Goal: Task Accomplishment & Management: Manage account settings

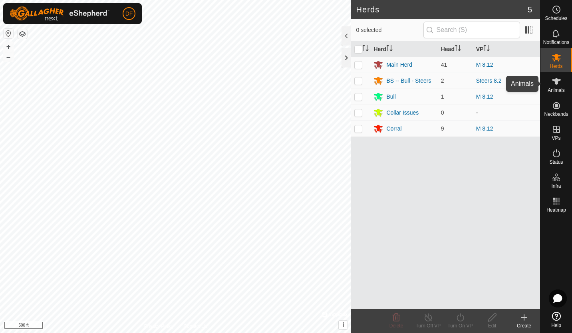
click at [558, 80] on icon at bounding box center [556, 81] width 9 height 6
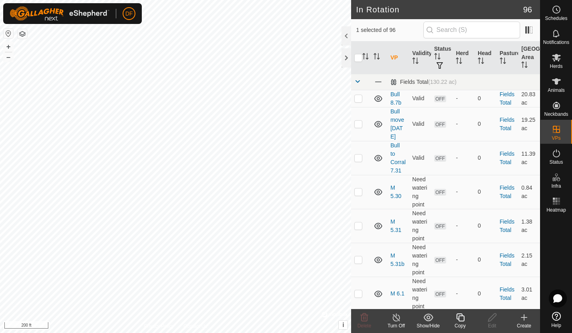
click at [461, 318] on icon at bounding box center [461, 318] width 10 height 10
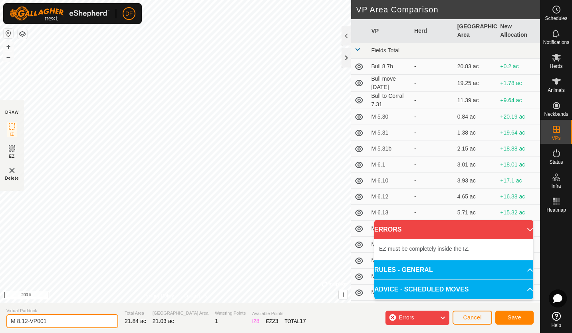
drag, startPoint x: 59, startPoint y: 323, endPoint x: -2, endPoint y: 333, distance: 61.5
click at [0, 333] on html "DF Schedules Notifications Herds Animals Neckbands VPs Status Infra Heatmap Hel…" at bounding box center [286, 166] width 572 height 333
click at [29, 320] on input "M 8.14PM" at bounding box center [62, 322] width 112 height 14
click at [49, 331] on section "Virtual Paddock M 8.14PM Total Area 21.84 ac Grazing Area 21.03 ac Watering Poi…" at bounding box center [270, 318] width 540 height 30
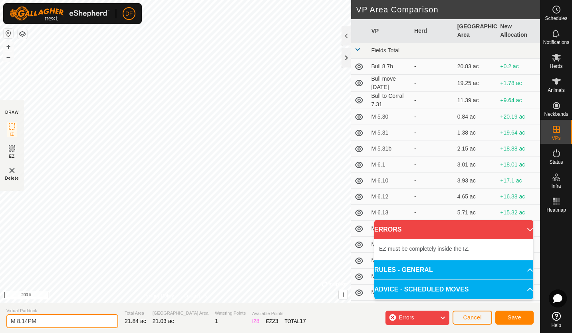
click at [29, 321] on input "M 8.14PM" at bounding box center [62, 322] width 112 height 14
type input "M 8.14 PM"
click at [243, 0] on html "DF Schedules Notifications Herds Animals Neckbands VPs Status Infra Heatmap Hel…" at bounding box center [286, 166] width 572 height 333
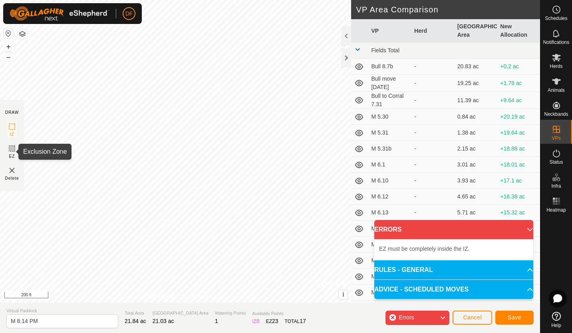
click at [11, 148] on icon at bounding box center [12, 149] width 10 height 10
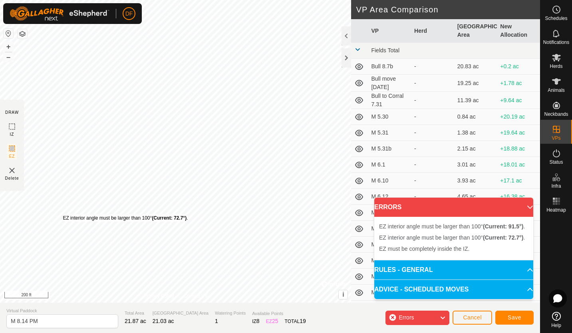
click at [63, 215] on div "EZ interior angle must be larger than 100° (Current: 72.7°) ." at bounding box center [125, 218] width 125 height 7
click at [58, 210] on div "EZ interior angle must be larger than 100° (Current: 66.7°) ." at bounding box center [120, 213] width 125 height 7
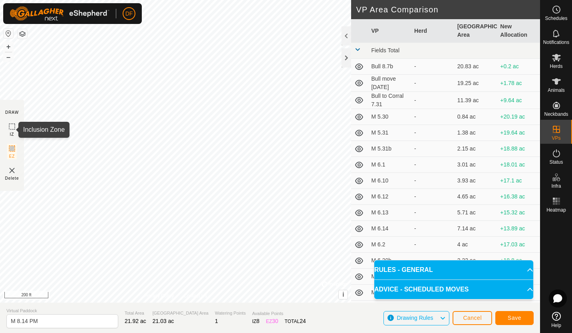
click at [11, 127] on icon at bounding box center [12, 127] width 10 height 10
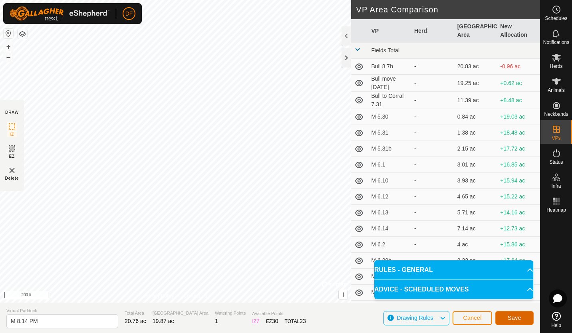
click at [512, 319] on span "Save" at bounding box center [515, 318] width 14 height 6
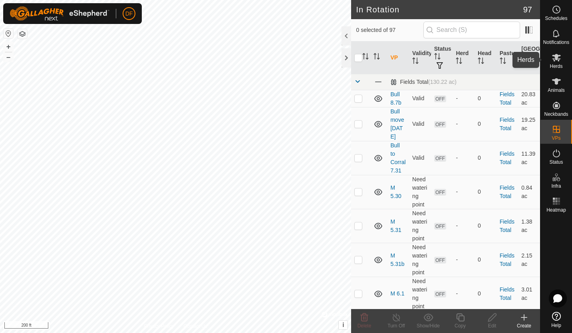
click at [557, 58] on icon at bounding box center [556, 58] width 9 height 8
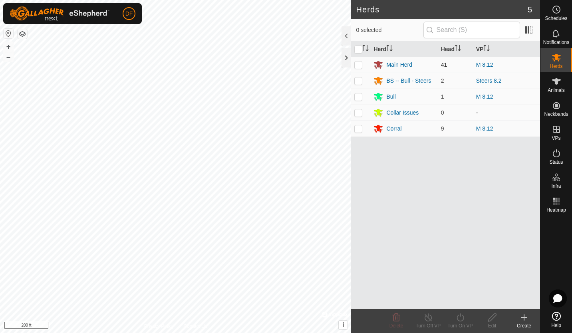
click at [359, 64] on p-checkbox at bounding box center [359, 65] width 8 height 6
checkbox input "true"
click at [459, 317] on icon at bounding box center [461, 318] width 10 height 10
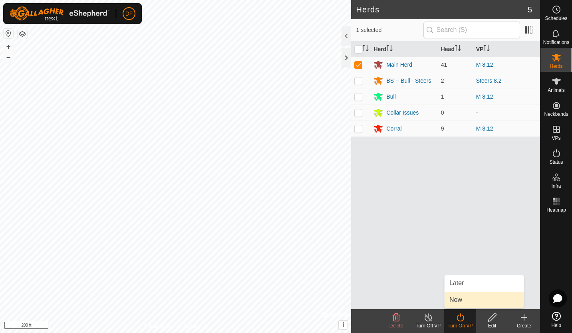
click at [457, 303] on link "Now" at bounding box center [484, 300] width 79 height 16
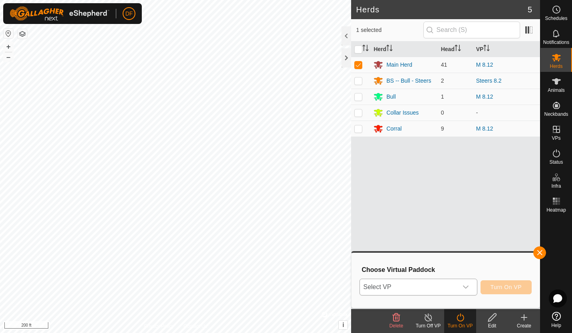
click at [468, 287] on icon "dropdown trigger" at bounding box center [466, 287] width 6 height 6
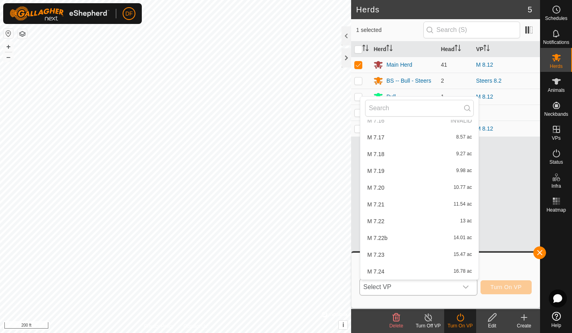
scroll to position [1523, 0]
click at [383, 223] on li "M 8.14 PM 19.87 ac" at bounding box center [420, 221] width 118 height 16
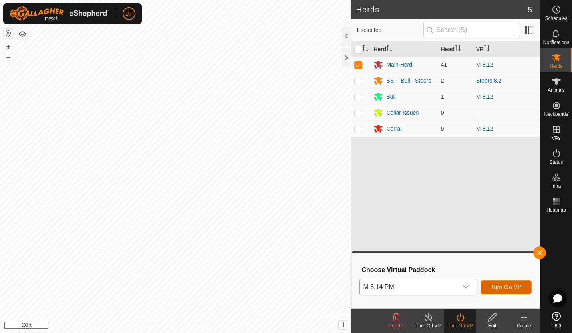
click at [498, 286] on span "Turn On VP" at bounding box center [506, 287] width 31 height 6
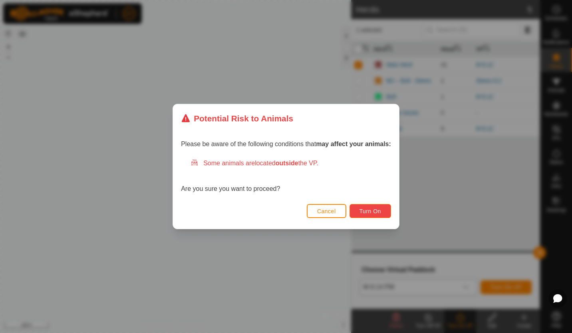
click at [374, 209] on span "Turn On" at bounding box center [371, 211] width 22 height 6
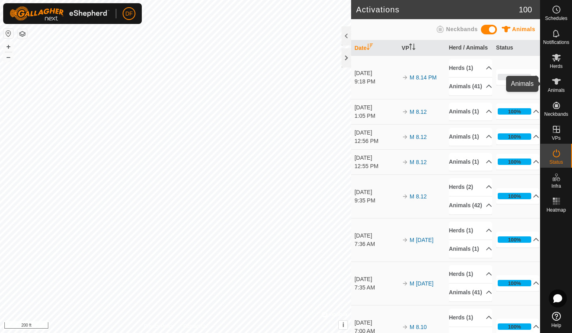
click at [562, 86] on es-animals-svg-icon at bounding box center [557, 81] width 14 height 13
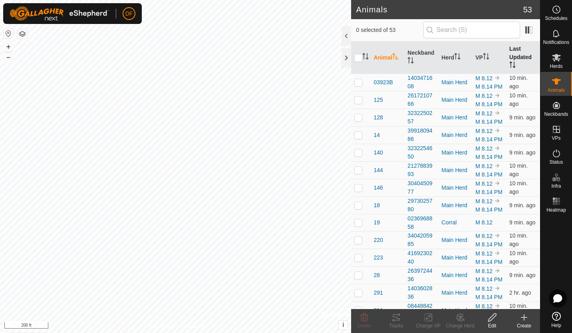
click at [513, 55] on th "Last Updated" at bounding box center [523, 58] width 34 height 32
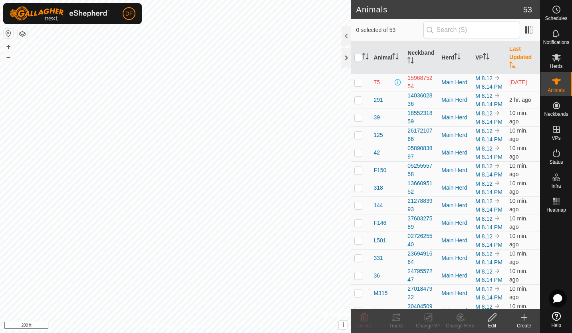
click at [360, 86] on p-checkbox at bounding box center [359, 82] width 8 height 6
click at [460, 320] on icon at bounding box center [459, 319] width 2 height 2
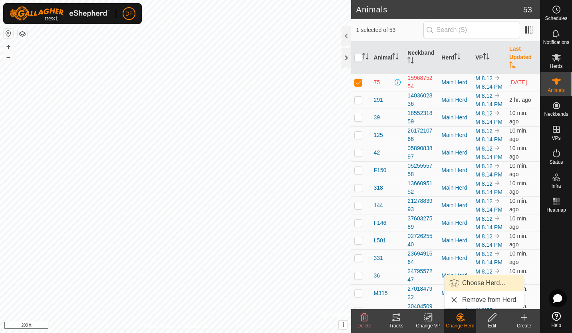
click at [474, 279] on link "Choose Herd..." at bounding box center [484, 283] width 79 height 16
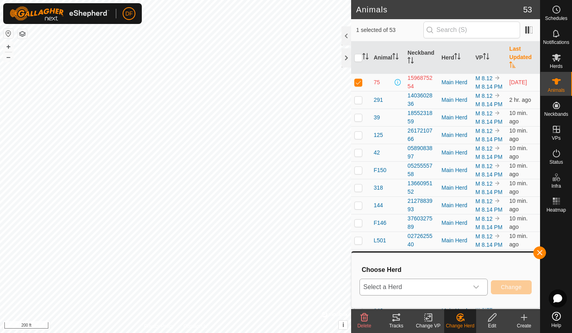
click at [479, 286] on icon "dropdown trigger" at bounding box center [476, 287] width 6 height 6
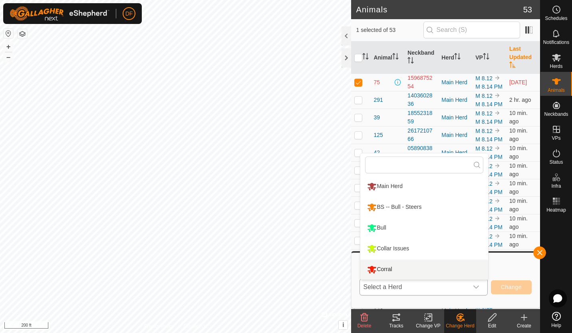
click at [388, 271] on li "Corral" at bounding box center [425, 270] width 128 height 20
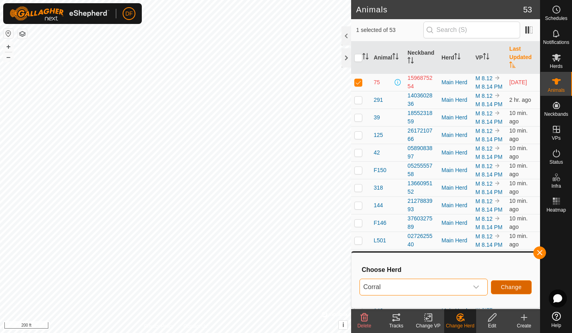
click at [504, 284] on span "Change" at bounding box center [511, 287] width 21 height 6
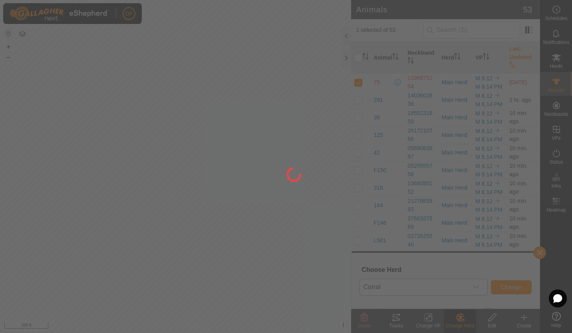
checkbox input "false"
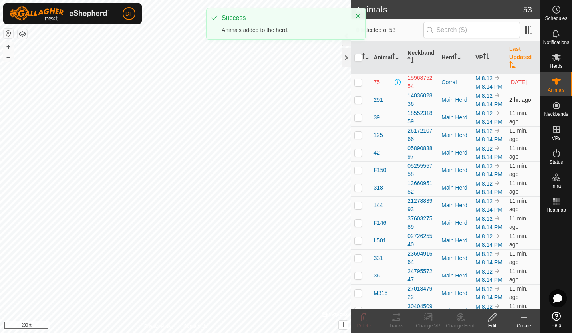
click at [355, 103] on p-checkbox at bounding box center [359, 100] width 8 height 6
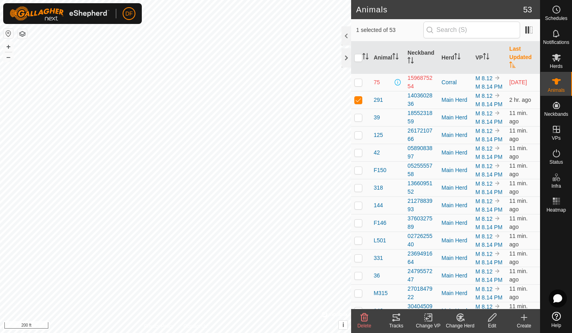
click at [461, 318] on icon at bounding box center [461, 318] width 6 height 4
click at [358, 103] on p-checkbox at bounding box center [359, 100] width 8 height 6
checkbox input "false"
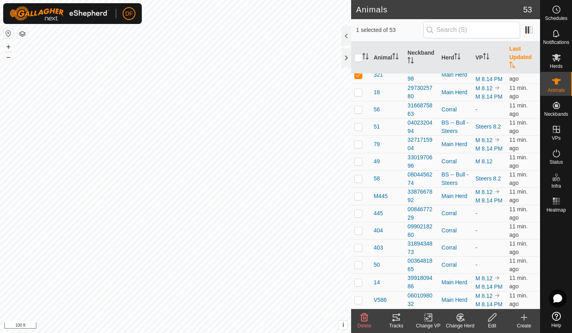
scroll to position [909, 0]
click at [458, 319] on icon at bounding box center [461, 318] width 10 height 10
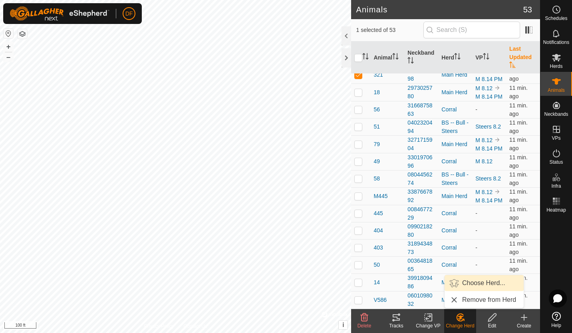
click at [478, 284] on link "Choose Herd..." at bounding box center [484, 283] width 79 height 16
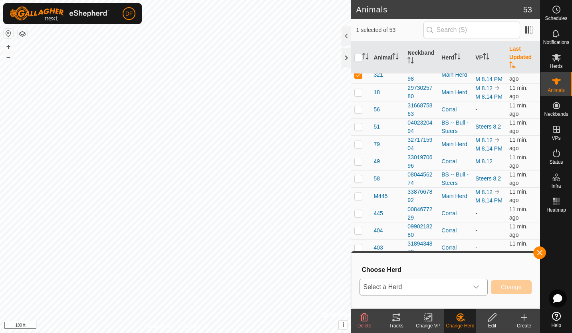
click at [478, 287] on icon "dropdown trigger" at bounding box center [477, 287] width 6 height 3
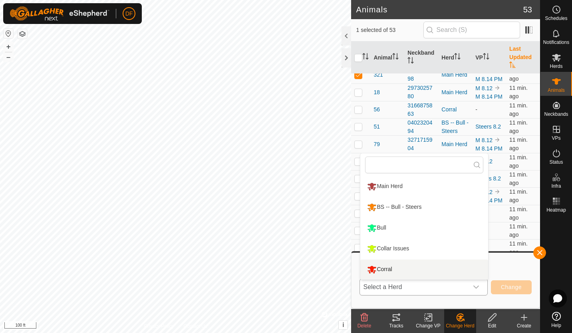
click at [387, 269] on div "Corral" at bounding box center [379, 270] width 29 height 14
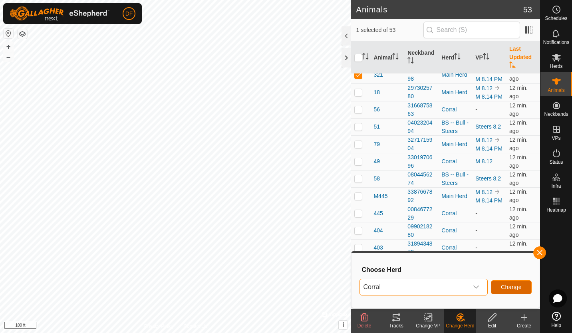
click at [511, 285] on span "Change" at bounding box center [511, 287] width 21 height 6
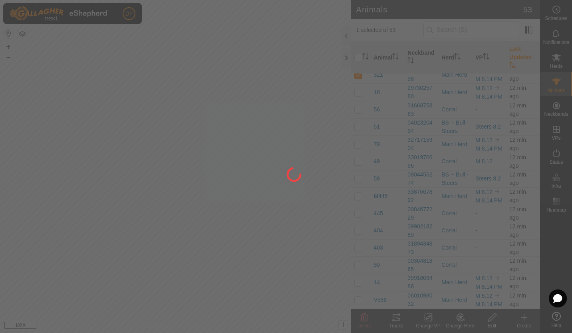
checkbox input "false"
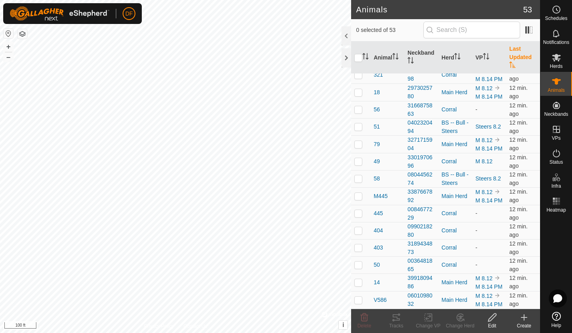
click at [509, 54] on th "Last Updated" at bounding box center [523, 58] width 34 height 32
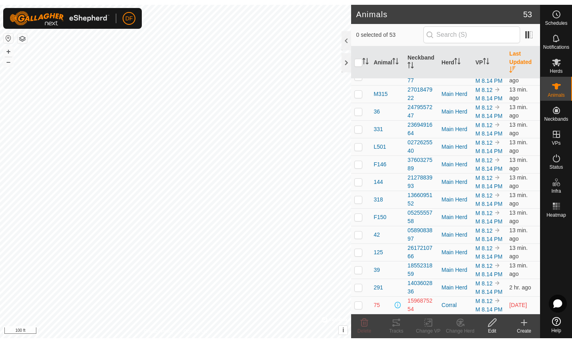
scroll to position [0, 0]
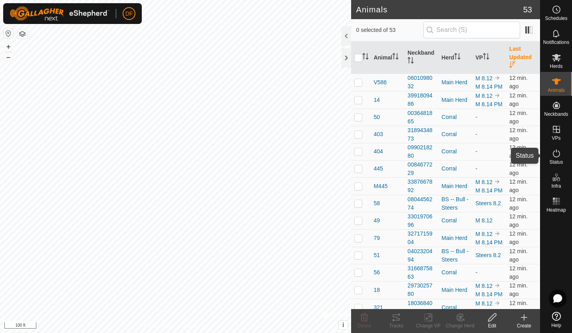
click at [558, 158] on icon at bounding box center [557, 154] width 10 height 10
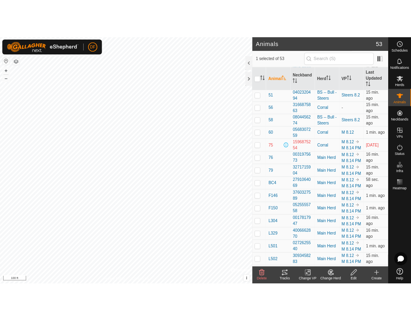
scroll to position [506, 0]
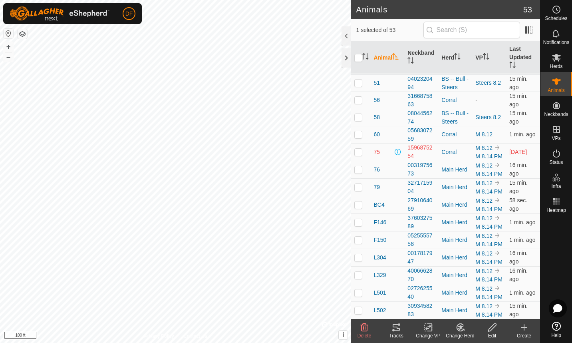
click at [492, 329] on icon at bounding box center [492, 327] width 8 height 8
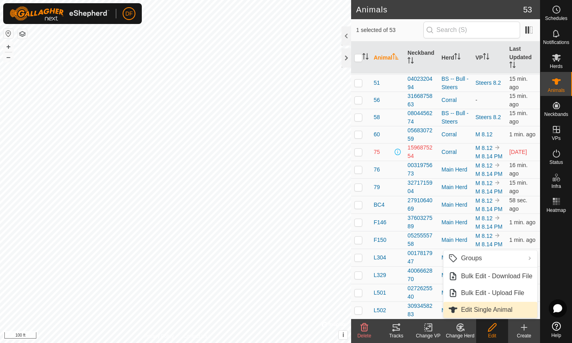
click at [478, 309] on link "Edit Single Animal" at bounding box center [491, 310] width 94 height 16
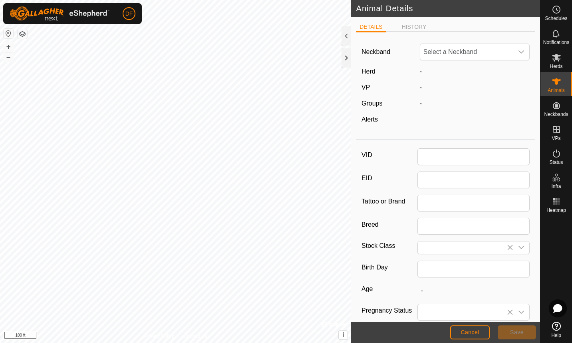
type input "49"
type input "South Poll"
type input "Steer"
type input "03/2023"
type input "2 years 5 months"
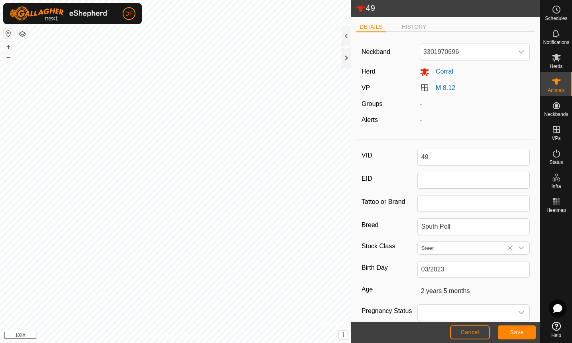
click at [370, 30] on li "DETAILS" at bounding box center [371, 28] width 29 height 10
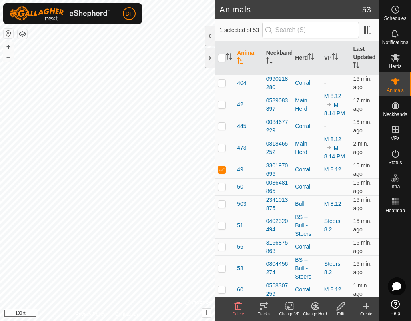
scroll to position [547, 0]
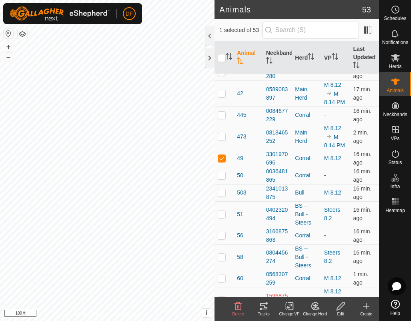
click at [315, 307] on icon at bounding box center [315, 305] width 6 height 4
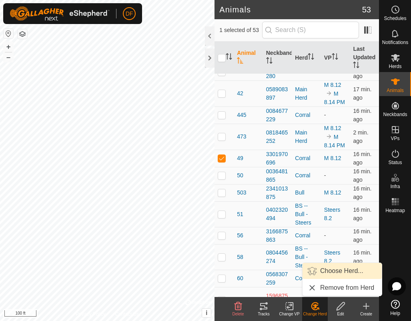
click at [333, 267] on link "Choose Herd..." at bounding box center [341, 271] width 79 height 16
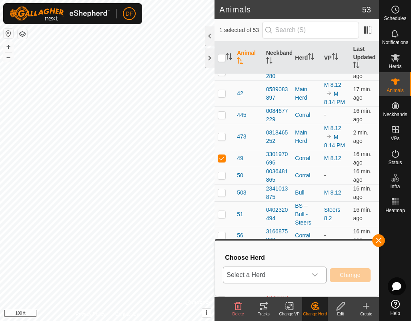
click at [316, 274] on icon "dropdown trigger" at bounding box center [314, 274] width 6 height 6
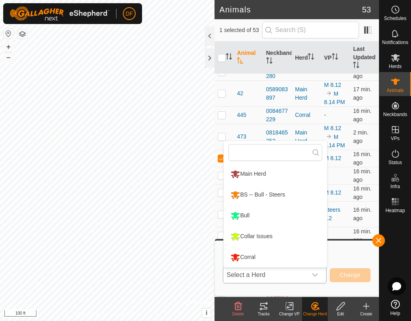
click at [257, 171] on li "Main Herd" at bounding box center [274, 174] width 103 height 20
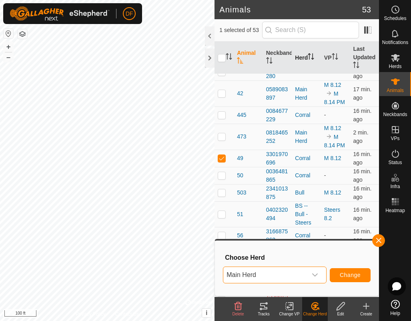
click at [303, 56] on th "Herd" at bounding box center [305, 58] width 29 height 32
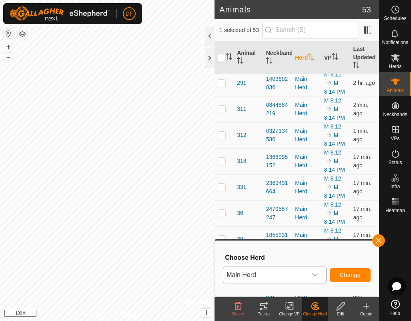
scroll to position [0, 0]
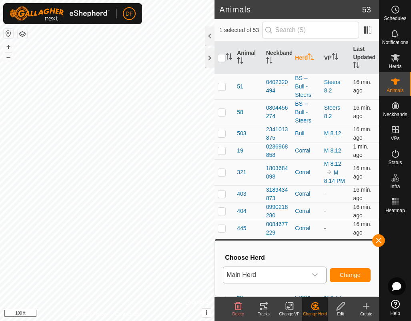
click at [220, 151] on p-checkbox at bounding box center [221, 150] width 8 height 6
checkbox input "true"
click at [314, 217] on td "Corral" at bounding box center [305, 210] width 29 height 17
click at [314, 274] on icon "dropdown trigger" at bounding box center [314, 274] width 6 height 6
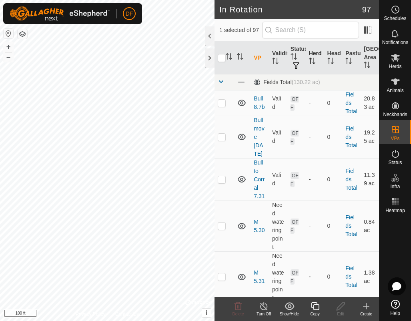
click at [316, 55] on th "Herd" at bounding box center [314, 58] width 18 height 33
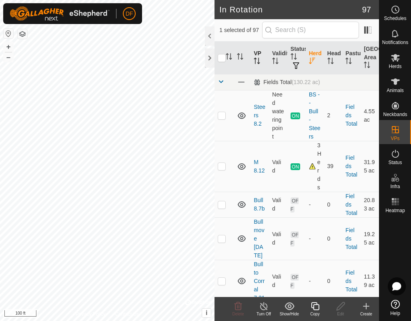
click at [254, 57] on th "VP" at bounding box center [259, 58] width 18 height 33
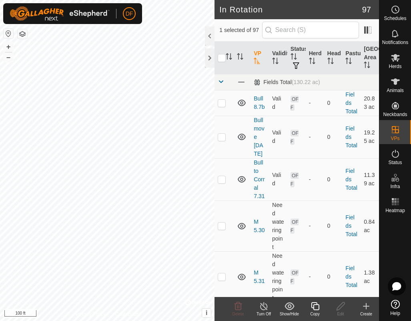
click at [254, 57] on th "VP" at bounding box center [259, 58] width 18 height 33
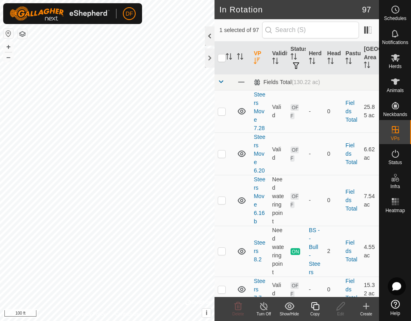
click at [208, 36] on div at bounding box center [210, 35] width 10 height 19
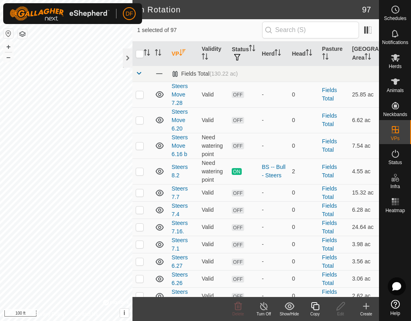
click at [172, 53] on th "VP" at bounding box center [183, 54] width 30 height 24
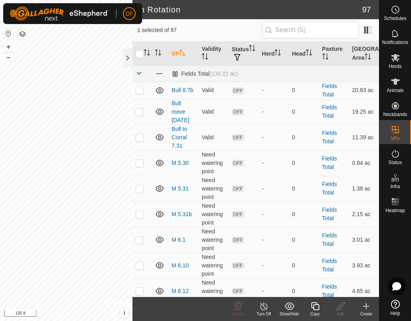
click at [172, 53] on th "VP" at bounding box center [183, 54] width 30 height 24
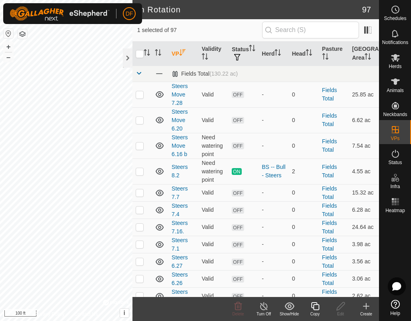
click at [172, 53] on th "VP" at bounding box center [183, 54] width 30 height 24
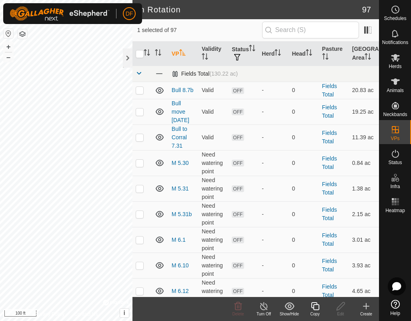
drag, startPoint x: 372, startPoint y: 60, endPoint x: 371, endPoint y: 78, distance: 18.0
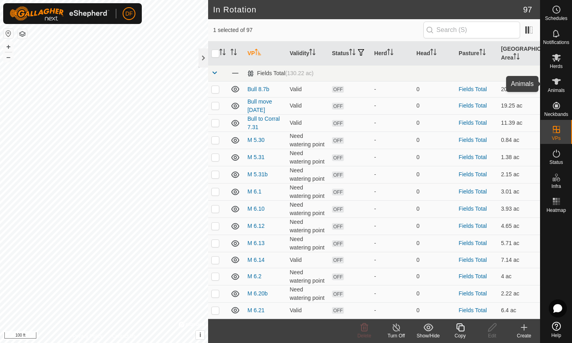
click at [561, 83] on icon at bounding box center [557, 82] width 10 height 10
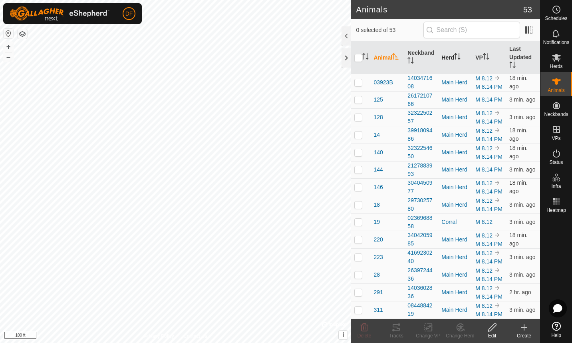
click at [449, 55] on th "Herd" at bounding box center [456, 58] width 34 height 32
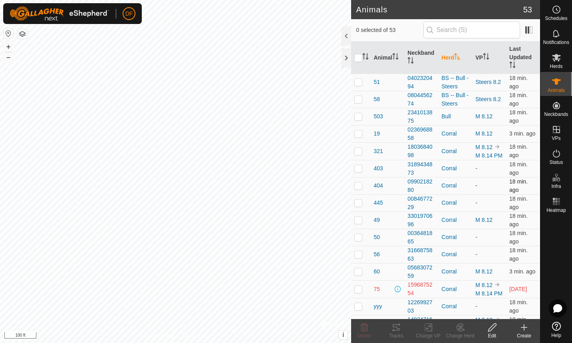
click at [449, 194] on td "Corral" at bounding box center [456, 185] width 34 height 17
click at [359, 275] on p-checkbox at bounding box center [359, 271] width 8 height 6
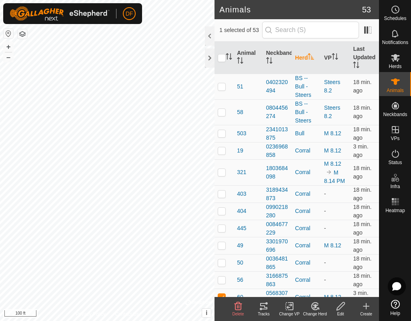
click at [315, 307] on icon at bounding box center [315, 305] width 6 height 4
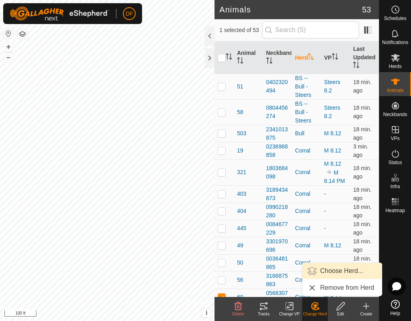
click at [331, 271] on link "Choose Herd..." at bounding box center [341, 271] width 79 height 16
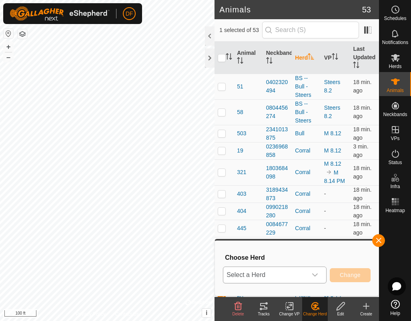
click at [317, 275] on icon "dropdown trigger" at bounding box center [314, 274] width 6 height 6
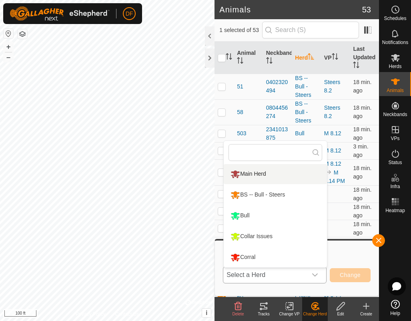
click at [259, 171] on li "Main Herd" at bounding box center [274, 174] width 103 height 20
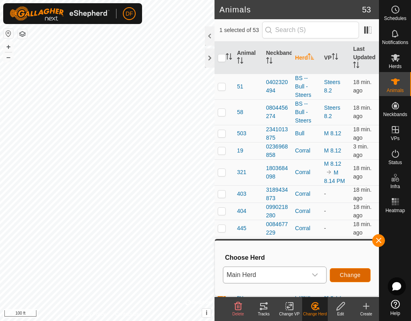
click at [347, 278] on button "Change" at bounding box center [349, 275] width 41 height 14
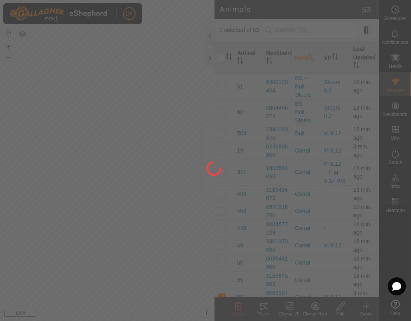
checkbox input "false"
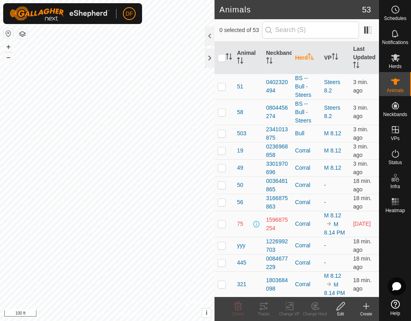
click at [301, 54] on th "Herd" at bounding box center [305, 58] width 29 height 32
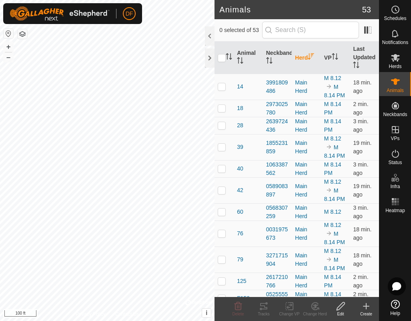
click at [301, 54] on th "Herd" at bounding box center [305, 58] width 29 height 32
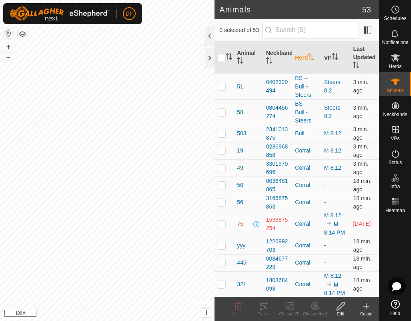
click at [221, 185] on p-checkbox at bounding box center [221, 184] width 8 height 6
checkbox input "false"
click at [221, 203] on p-checkbox at bounding box center [221, 202] width 8 height 6
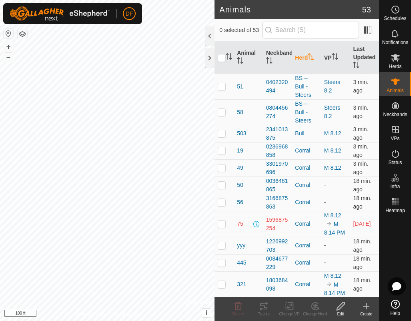
click at [221, 203] on p-checkbox at bounding box center [221, 202] width 8 height 6
click at [225, 203] on p-checkbox at bounding box center [221, 202] width 8 height 6
checkbox input "false"
click at [222, 245] on p-checkbox at bounding box center [221, 245] width 8 height 6
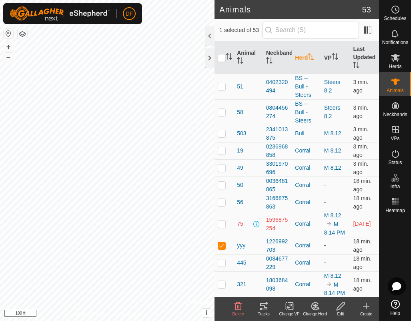
checkbox input "false"
click at [221, 262] on p-checkbox at bounding box center [221, 262] width 8 height 6
checkbox input "false"
click at [219, 285] on p-checkbox at bounding box center [221, 284] width 8 height 6
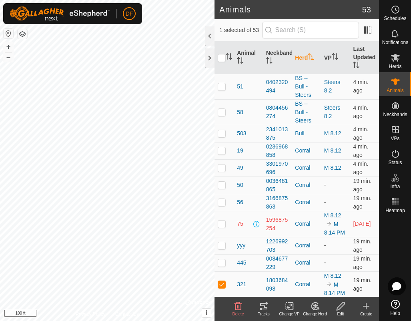
click at [219, 285] on p-checkbox at bounding box center [221, 284] width 8 height 6
checkbox input "false"
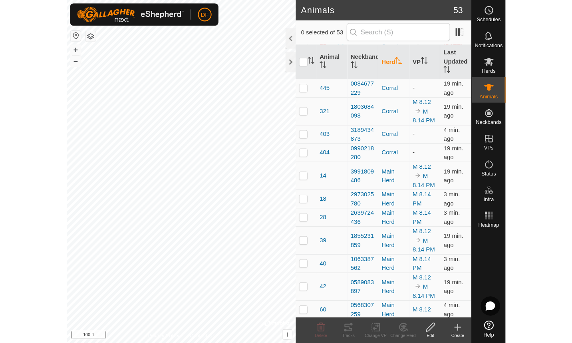
scroll to position [185, 0]
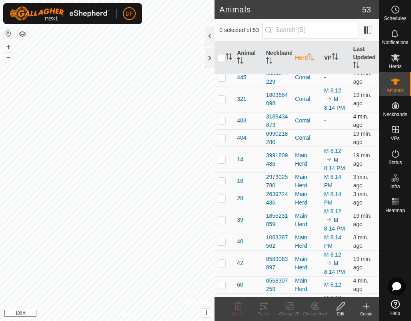
click at [221, 121] on p-checkbox at bounding box center [221, 120] width 8 height 6
checkbox input "false"
click at [221, 135] on p-checkbox at bounding box center [221, 137] width 8 height 6
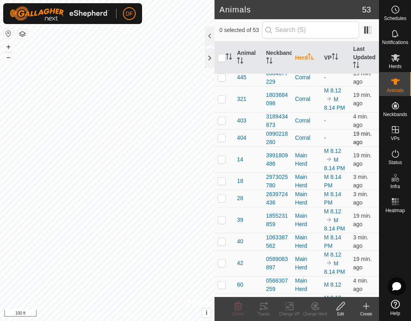
click at [221, 135] on p-checkbox at bounding box center [221, 137] width 8 height 6
checkbox input "true"
click at [398, 152] on icon at bounding box center [394, 154] width 7 height 8
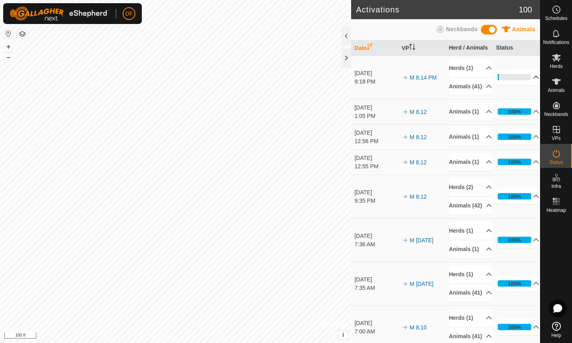
click at [527, 81] on p-accordion-header "4%" at bounding box center [518, 77] width 44 height 16
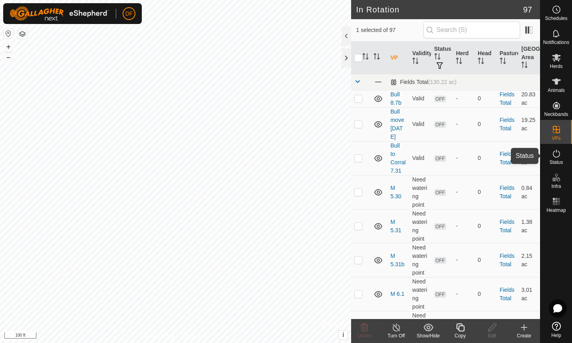
click at [556, 150] on icon at bounding box center [557, 154] width 10 height 10
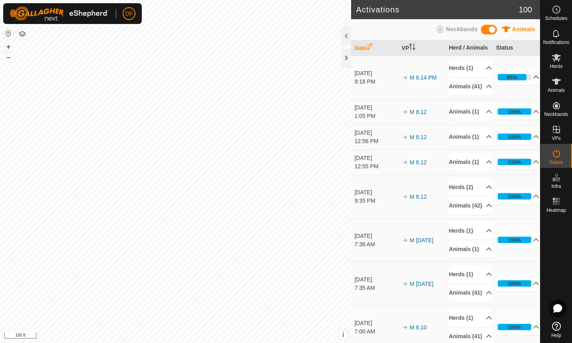
click at [524, 80] on p-accordion-header "85%" at bounding box center [518, 77] width 44 height 16
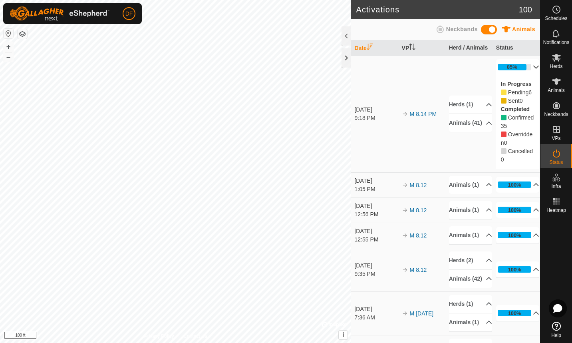
click at [501, 93] on icon at bounding box center [504, 93] width 6 height 6
click at [501, 92] on icon at bounding box center [504, 93] width 6 height 6
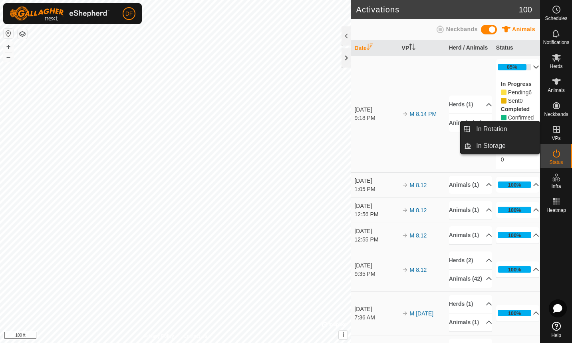
click at [557, 133] on icon at bounding box center [557, 130] width 10 height 10
click at [504, 128] on link "In Rotation" at bounding box center [506, 129] width 68 height 16
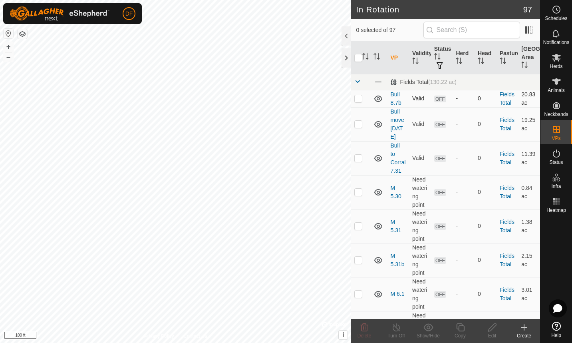
checkbox input "true"
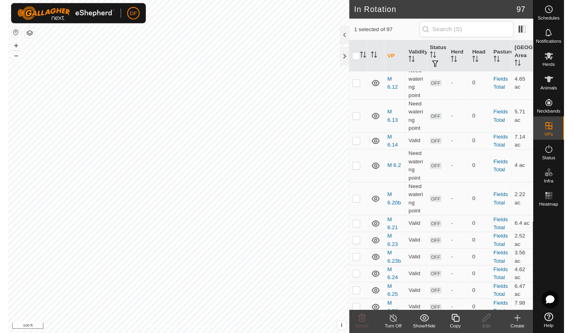
scroll to position [381, 0]
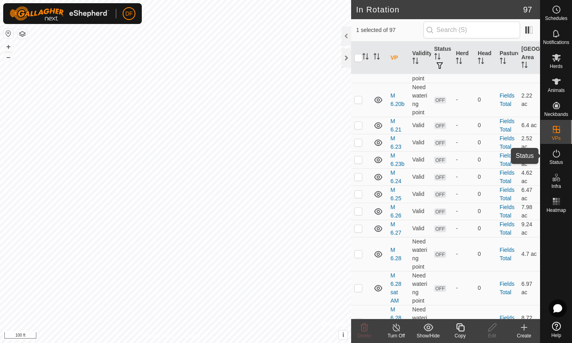
click at [556, 153] on icon at bounding box center [557, 154] width 10 height 10
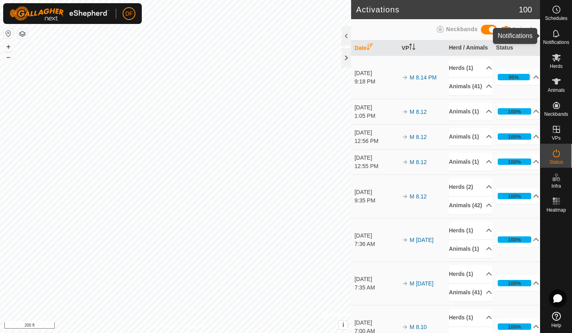
click at [556, 31] on icon at bounding box center [556, 34] width 6 height 8
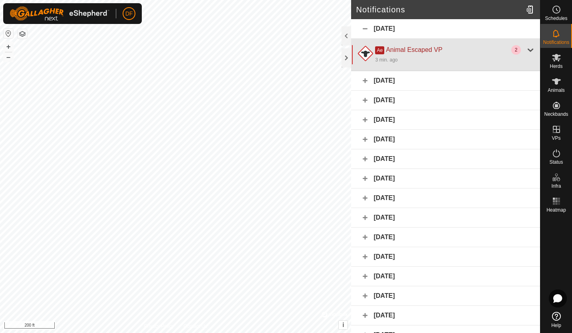
click at [526, 48] on div at bounding box center [531, 50] width 10 height 10
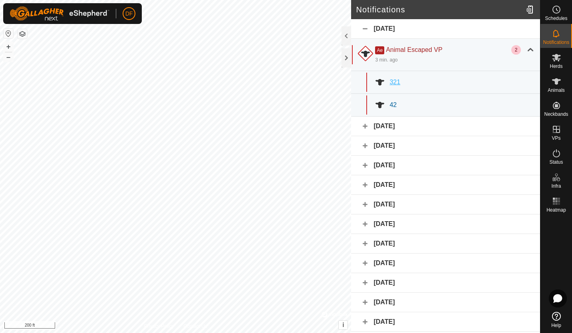
click at [395, 80] on span "321" at bounding box center [395, 82] width 11 height 7
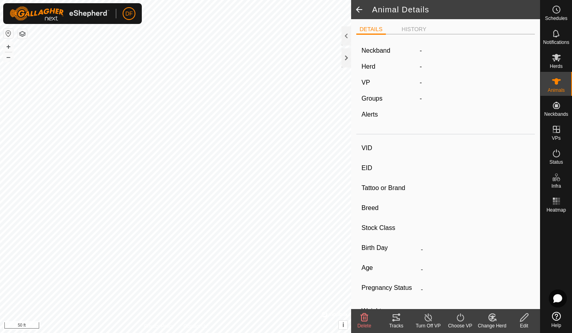
type input "321"
type input "-"
type input "South Poll"
type input "-"
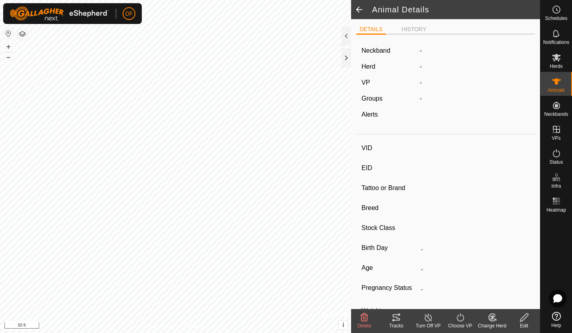
type input "Pregnant"
type input "0 kg"
type input "-"
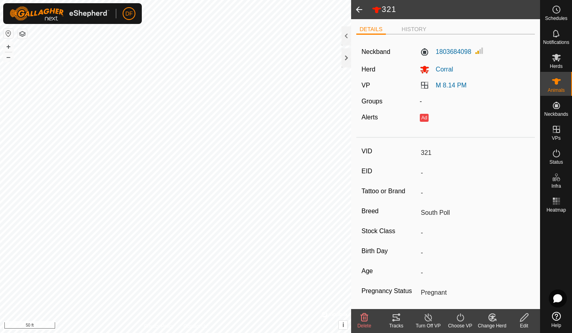
click at [359, 10] on span at bounding box center [359, 9] width 16 height 19
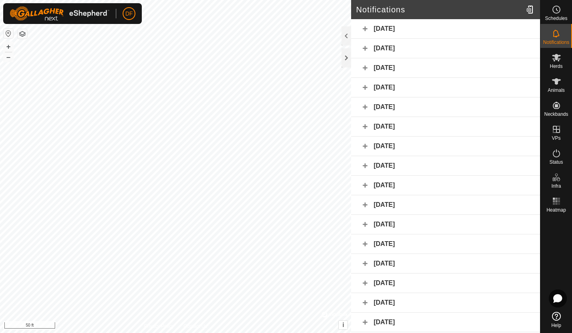
click at [376, 27] on div "[DATE]" at bounding box center [445, 29] width 189 height 20
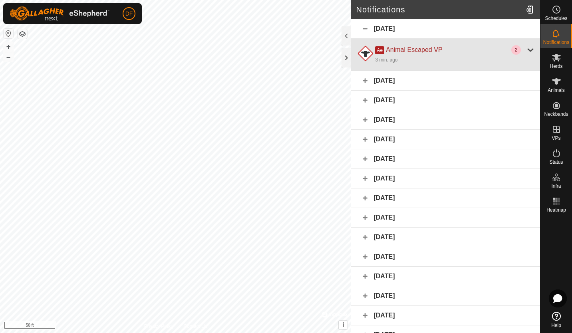
click at [526, 49] on div at bounding box center [531, 50] width 10 height 10
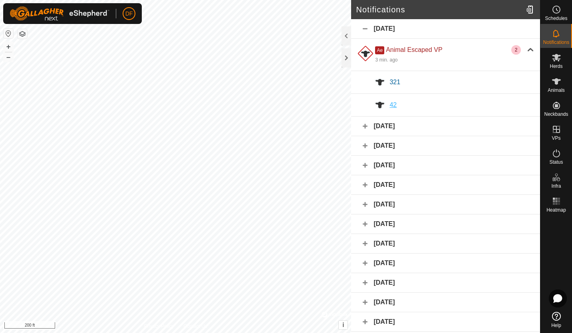
click at [399, 103] on div "42" at bounding box center [463, 105] width 146 height 10
click at [552, 80] on icon at bounding box center [556, 81] width 9 height 6
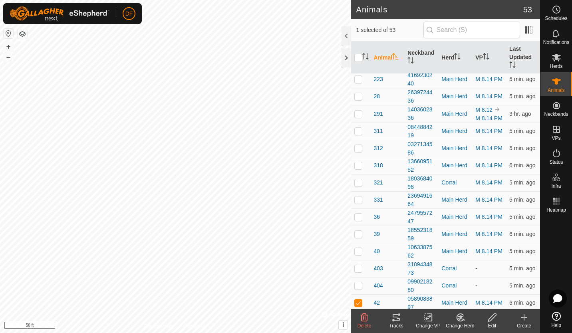
scroll to position [177, 0]
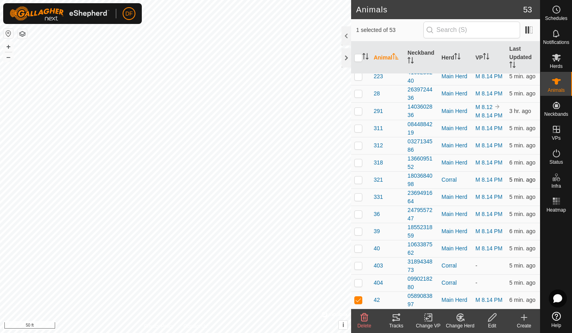
click at [357, 183] on p-checkbox at bounding box center [359, 180] width 8 height 6
checkbox input "true"
click at [426, 315] on icon at bounding box center [429, 318] width 10 height 10
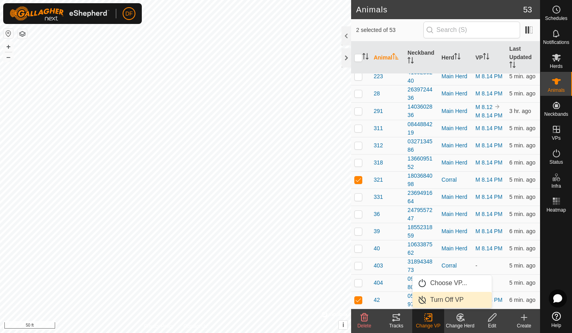
click at [432, 297] on link "Turn Off VP" at bounding box center [452, 300] width 79 height 16
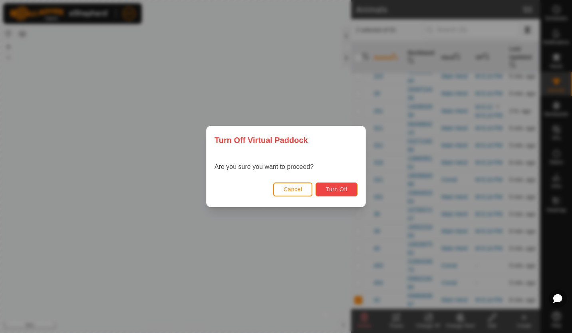
click at [345, 193] on button "Turn Off" at bounding box center [337, 190] width 42 height 14
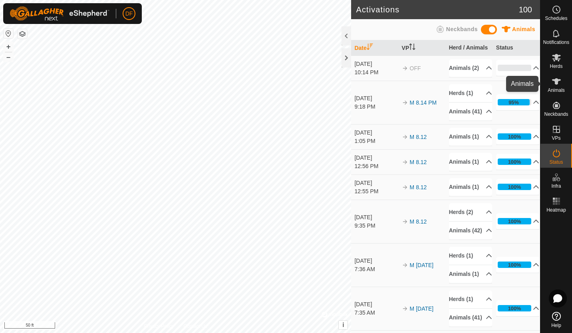
click at [551, 85] on es-animals-svg-icon at bounding box center [557, 81] width 14 height 13
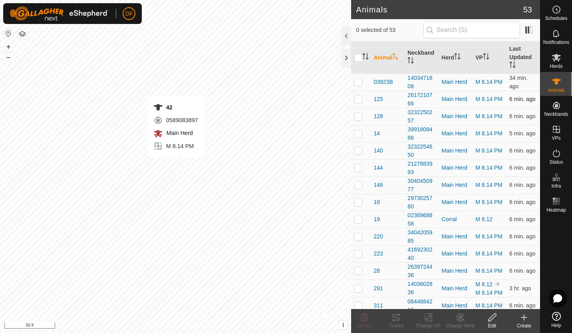
checkbox input "true"
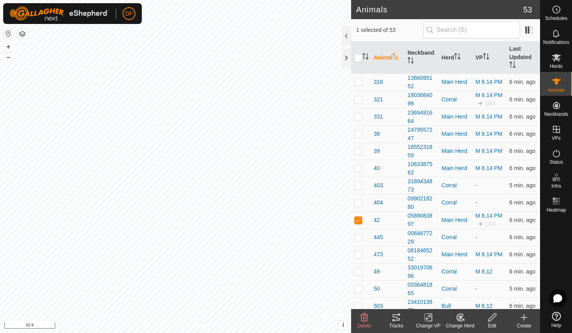
scroll to position [382, 0]
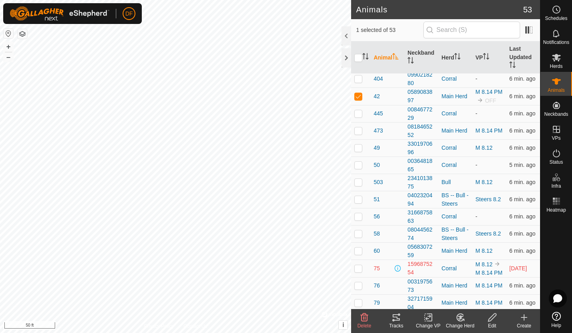
click at [429, 318] on icon at bounding box center [429, 318] width 10 height 10
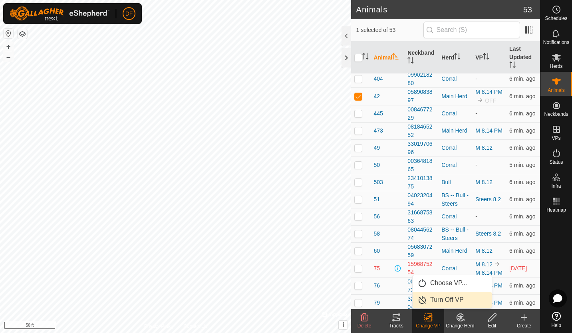
click at [446, 300] on link "Turn Off VP" at bounding box center [452, 300] width 79 height 16
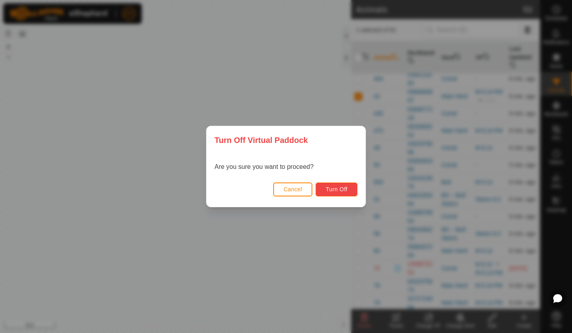
click at [337, 188] on span "Turn Off" at bounding box center [337, 189] width 22 height 6
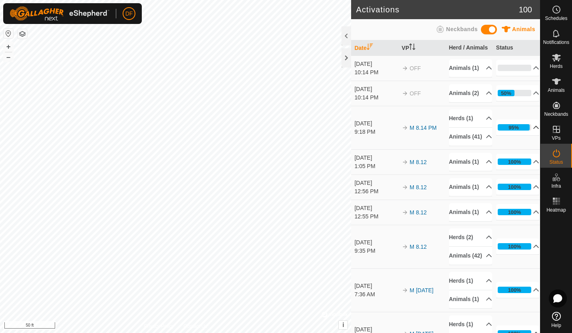
click at [533, 131] on icon at bounding box center [536, 127] width 6 height 6
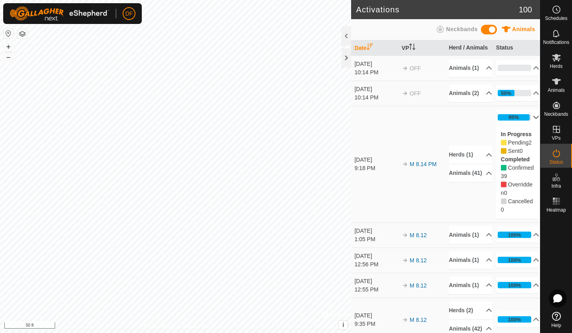
click at [510, 146] on span "Pending" at bounding box center [518, 143] width 20 height 6
drag, startPoint x: 510, startPoint y: 160, endPoint x: 504, endPoint y: 159, distance: 6.4
click at [508, 146] on span "Pending" at bounding box center [518, 143] width 20 height 6
click at [529, 146] on span "2" at bounding box center [530, 143] width 3 height 6
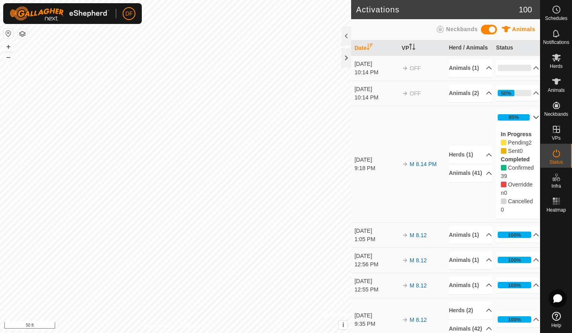
click at [502, 146] on icon at bounding box center [504, 143] width 6 height 6
click at [501, 146] on icon at bounding box center [504, 143] width 6 height 6
click at [560, 84] on icon at bounding box center [557, 82] width 10 height 10
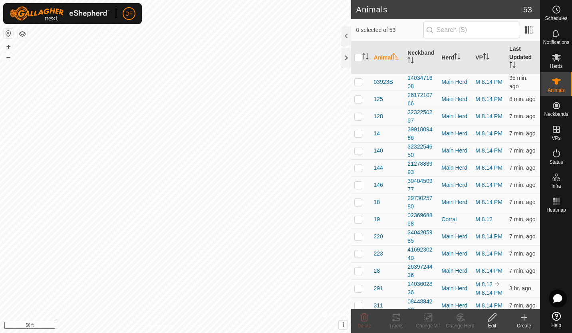
click at [515, 52] on th "Last Updated" at bounding box center [523, 58] width 34 height 32
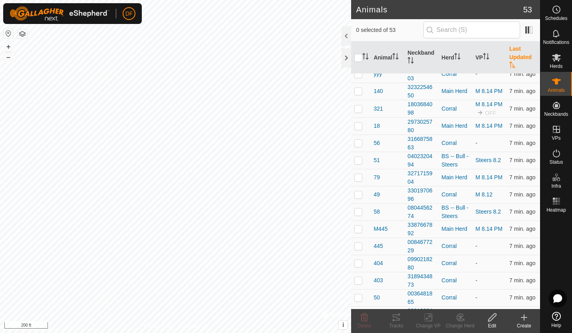
scroll to position [635, 0]
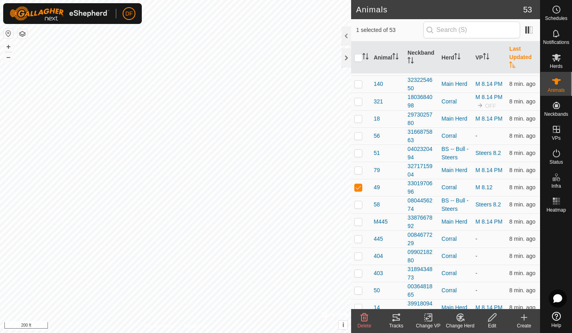
click at [463, 319] on icon at bounding box center [464, 320] width 2 height 2
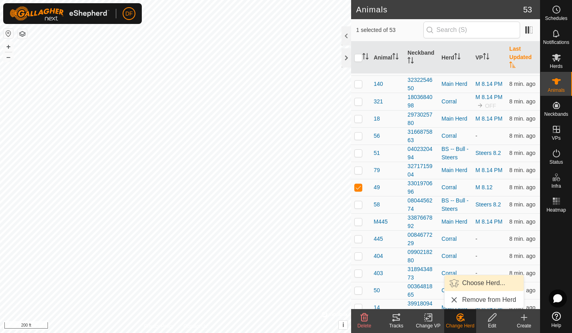
click at [462, 283] on link "Choose Herd..." at bounding box center [484, 283] width 79 height 16
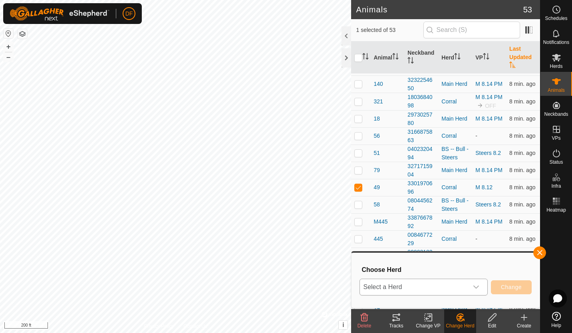
click at [476, 287] on icon "dropdown trigger" at bounding box center [476, 287] width 6 height 6
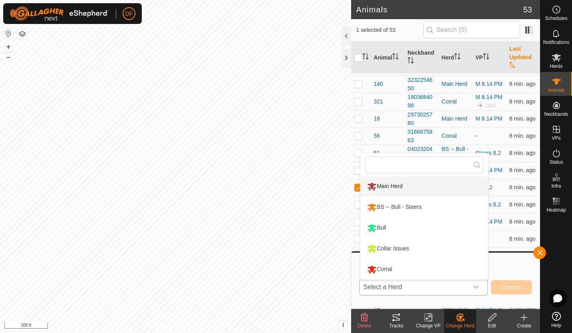
click at [391, 189] on li "Main Herd" at bounding box center [425, 187] width 128 height 20
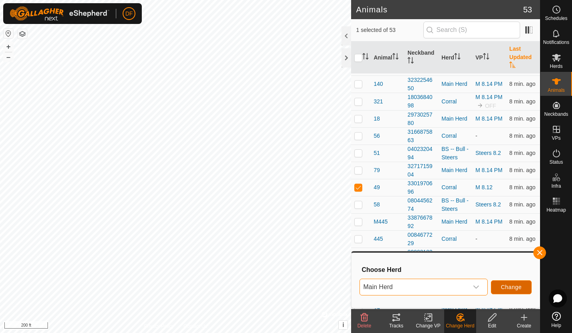
click at [512, 284] on span "Change" at bounding box center [511, 287] width 21 height 6
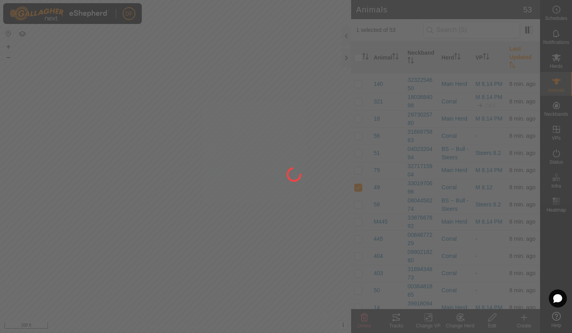
checkbox input "false"
